Goal: Book appointment/travel/reservation

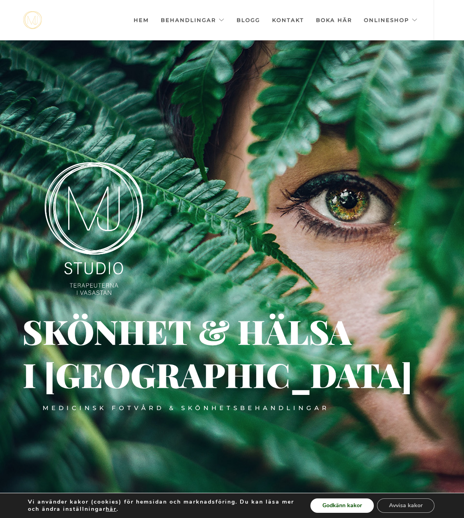
click at [353, 508] on button "Godkänn kakor" at bounding box center [342, 505] width 63 height 14
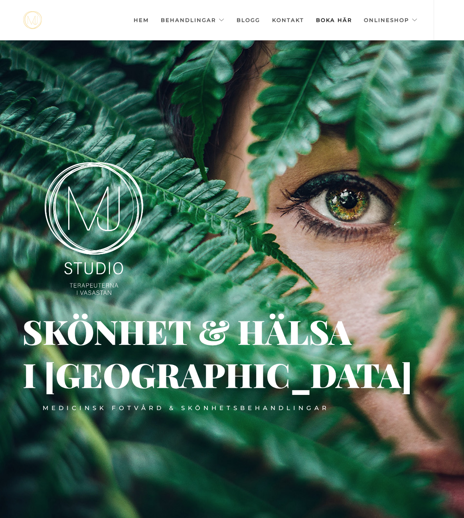
click at [326, 19] on link "Boka här" at bounding box center [334, 20] width 36 height 40
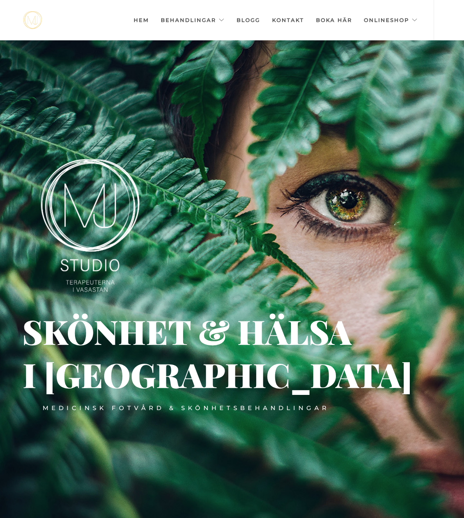
click at [75, 189] on img at bounding box center [90, 225] width 99 height 133
click at [76, 189] on img at bounding box center [90, 225] width 99 height 133
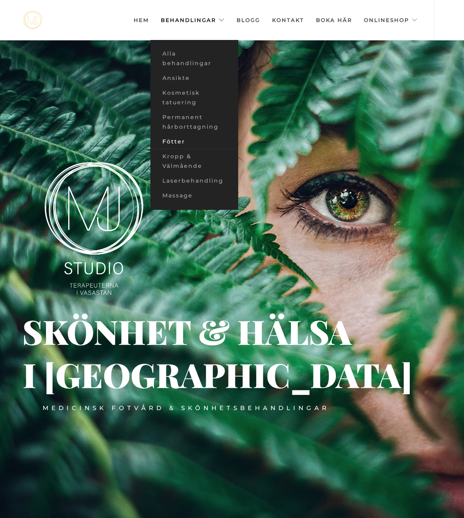
click at [163, 139] on link "Fötter" at bounding box center [195, 141] width 88 height 15
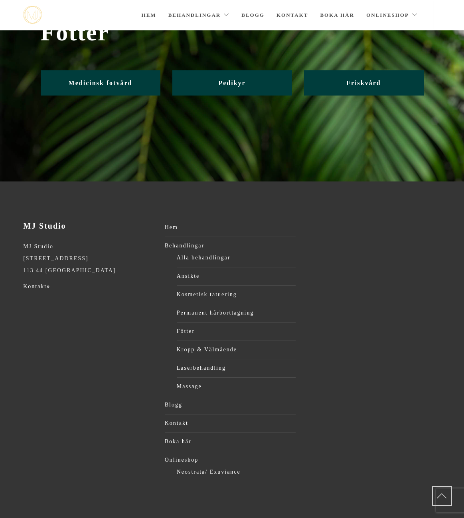
scroll to position [41, 0]
click at [101, 79] on link "Medicinsk fotvård" at bounding box center [101, 82] width 120 height 25
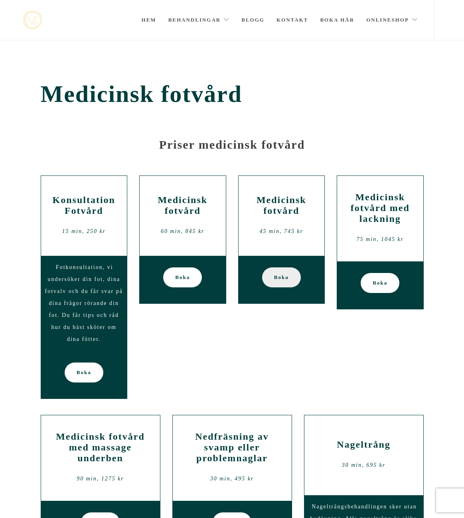
click at [278, 278] on span "Boka" at bounding box center [281, 277] width 15 height 20
